Goal: Entertainment & Leisure: Consume media (video, audio)

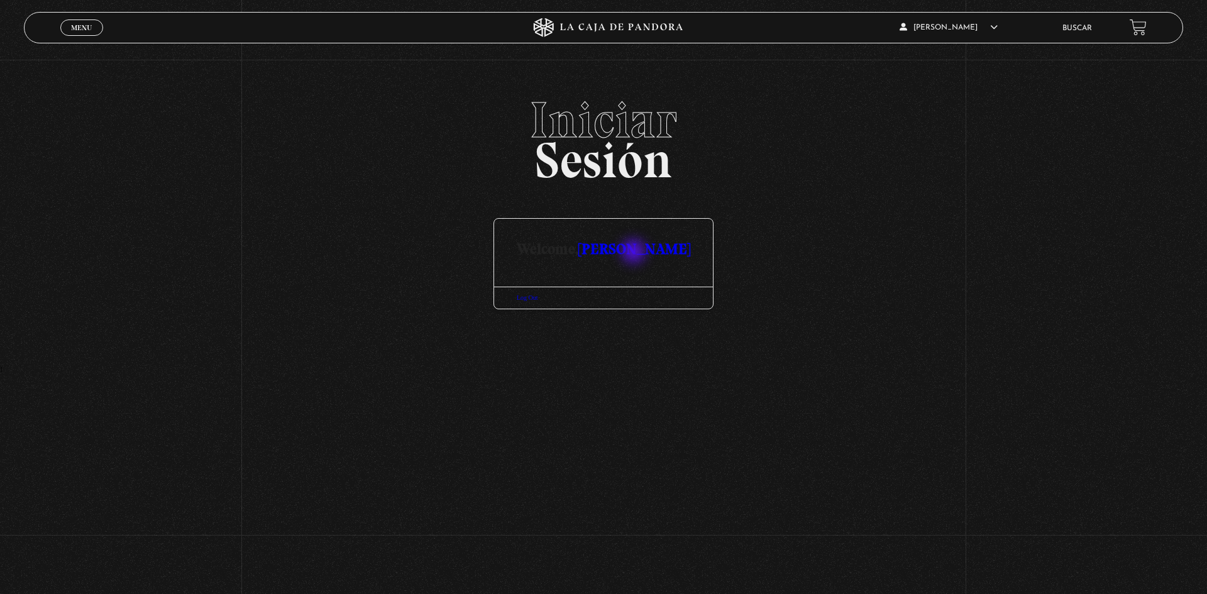
click at [635, 253] on link "[PERSON_NAME]" at bounding box center [634, 248] width 112 height 18
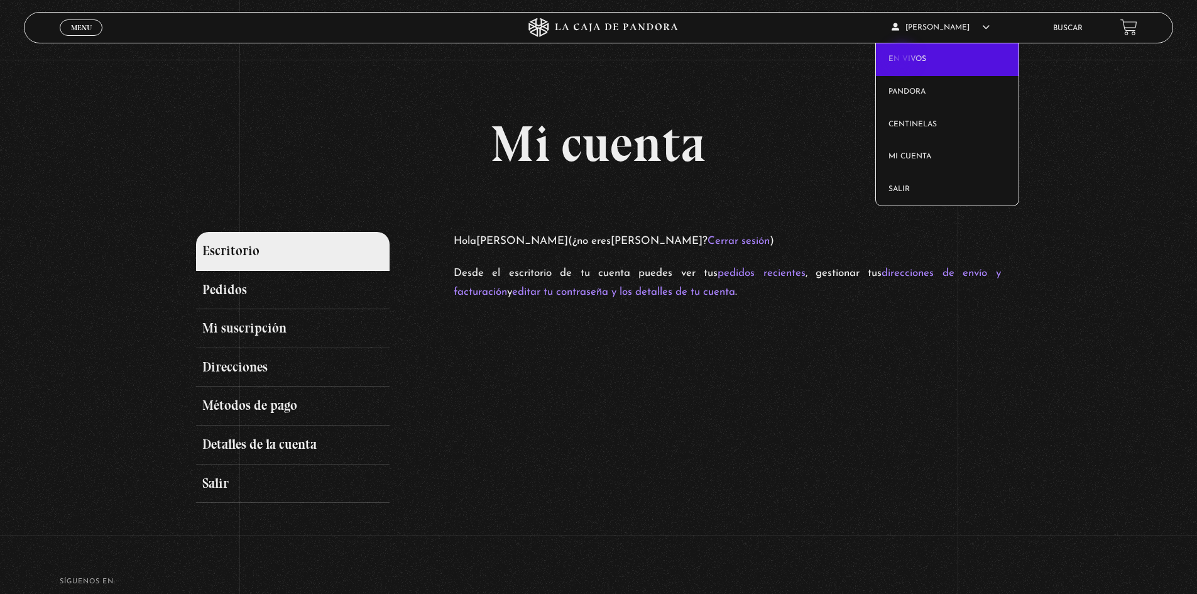
click at [904, 58] on link "En vivos" at bounding box center [947, 59] width 143 height 33
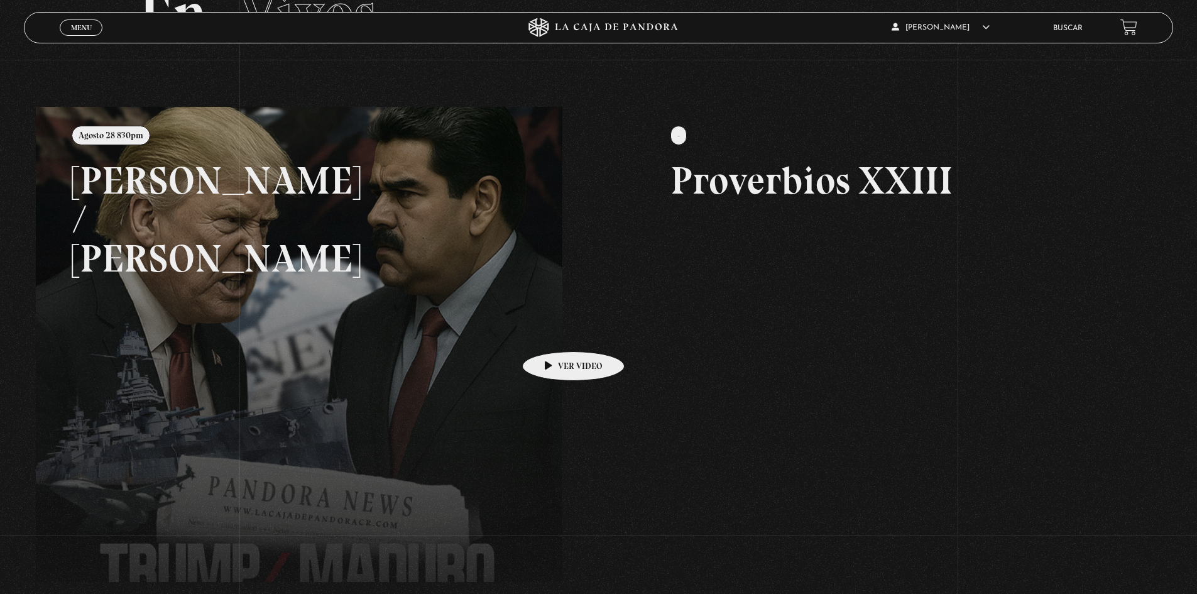
scroll to position [99, 0]
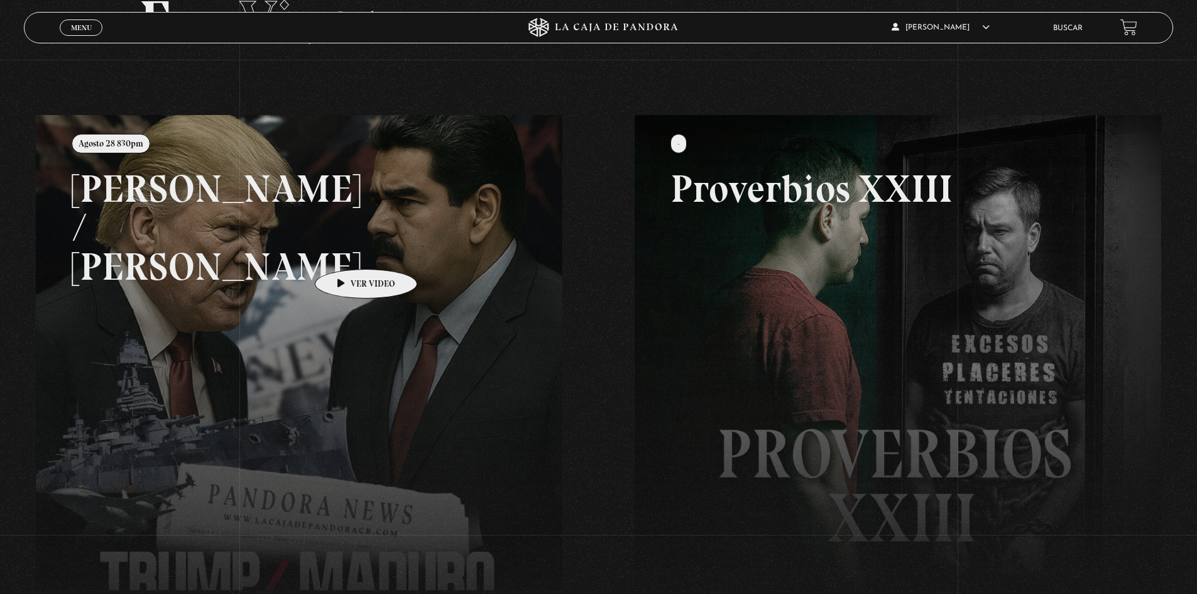
click at [346, 250] on link at bounding box center [634, 412] width 1197 height 594
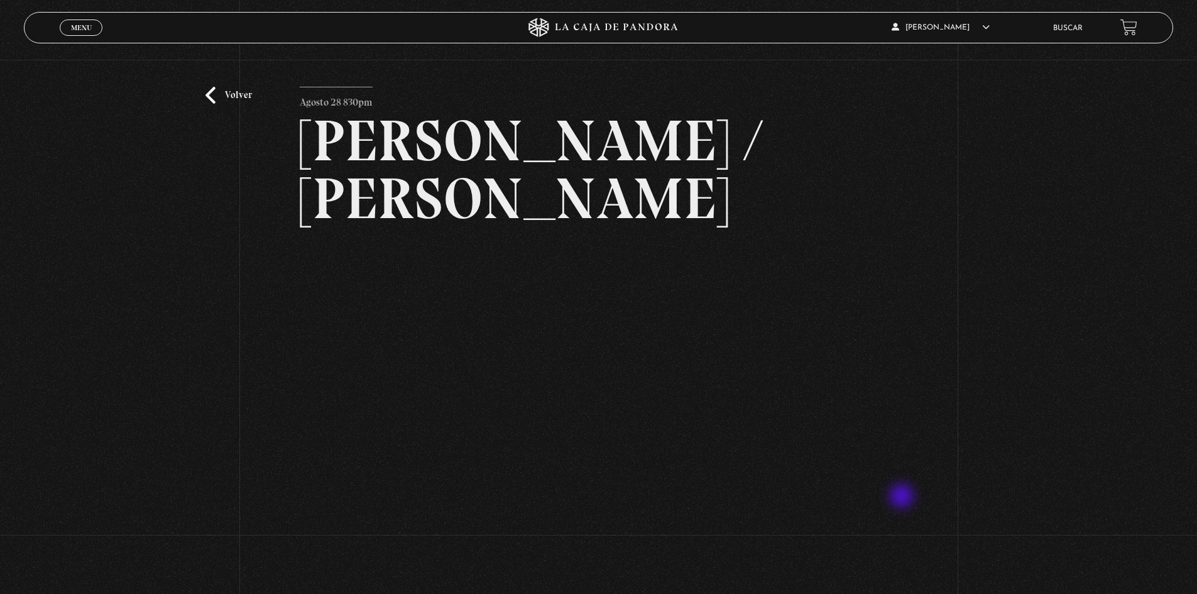
scroll to position [63, 0]
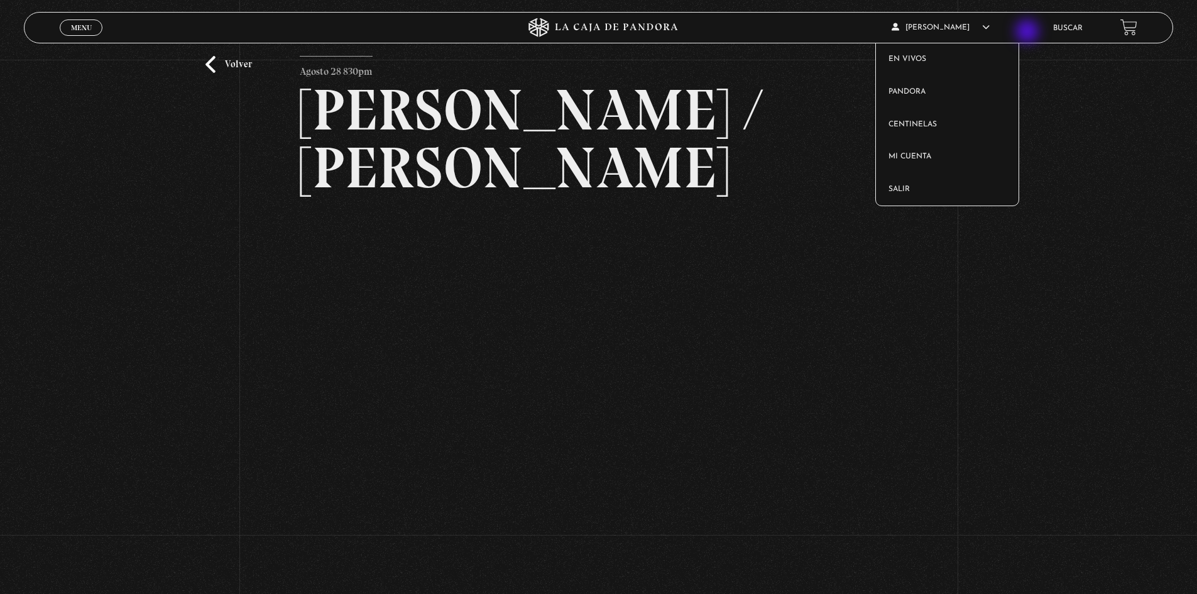
click at [1029, 33] on article "Esteban Salazar Gomez En vivos Pandora Centinelas Mi cuenta Salir" at bounding box center [964, 28] width 144 height 30
click at [915, 195] on link "Salir" at bounding box center [947, 189] width 143 height 33
